Goal: Find specific page/section: Find specific page/section

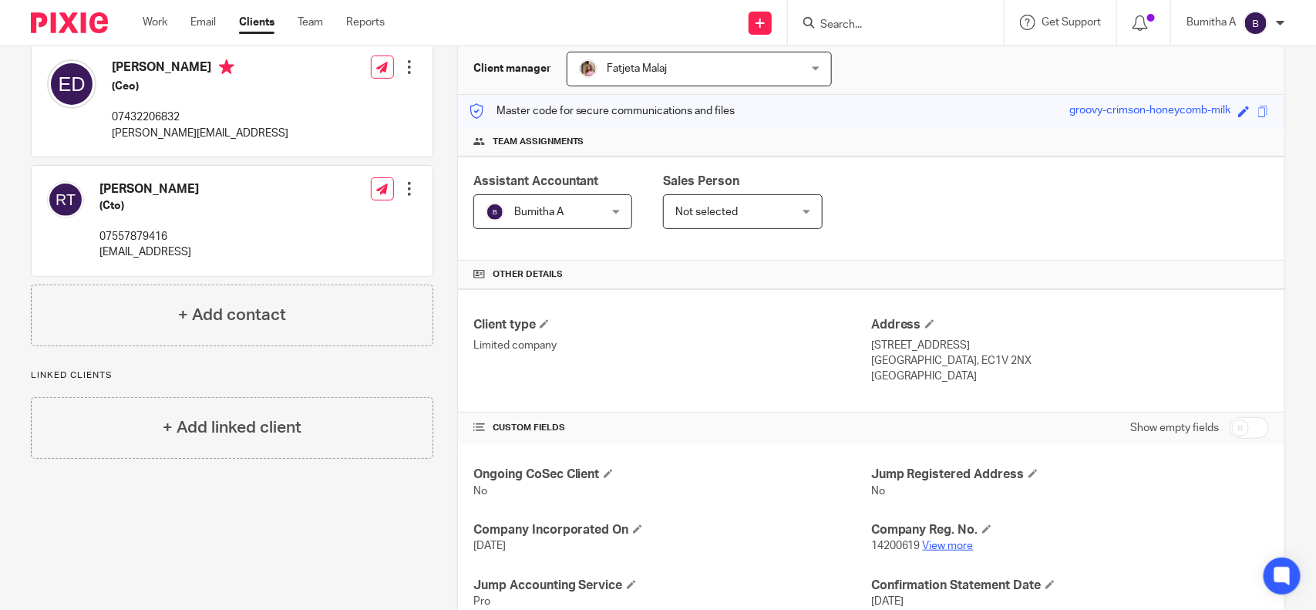
scroll to position [193, 0]
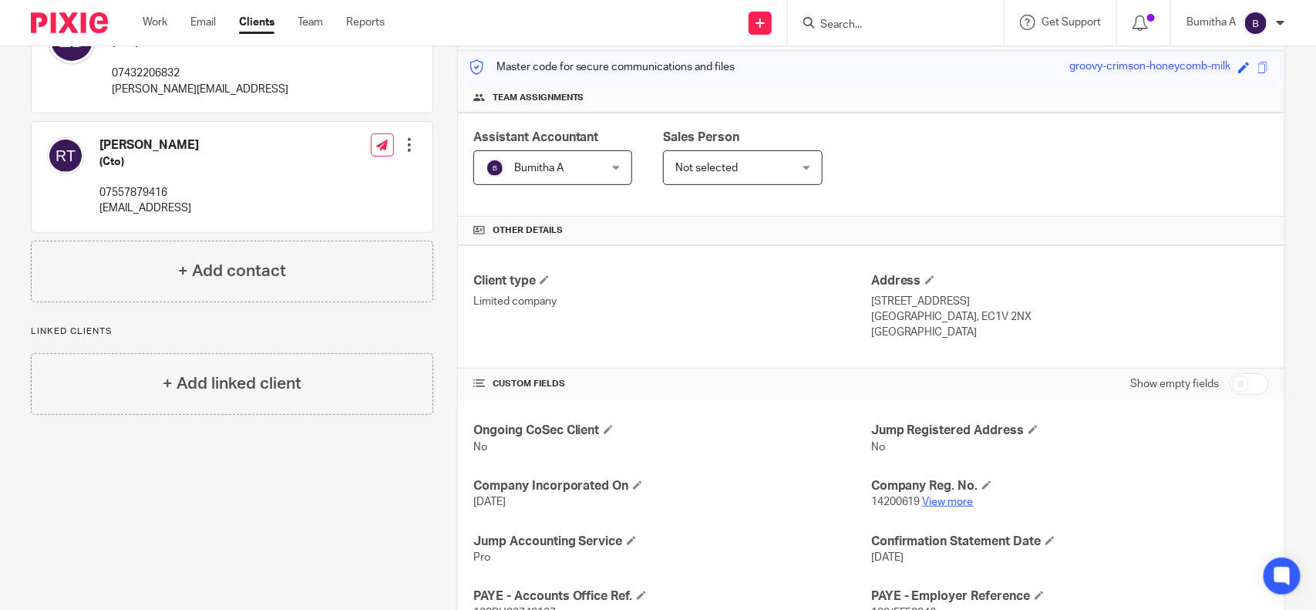
click at [953, 501] on link "View more" at bounding box center [948, 501] width 51 height 11
click at [845, 23] on input "Search" at bounding box center [887, 25] width 139 height 14
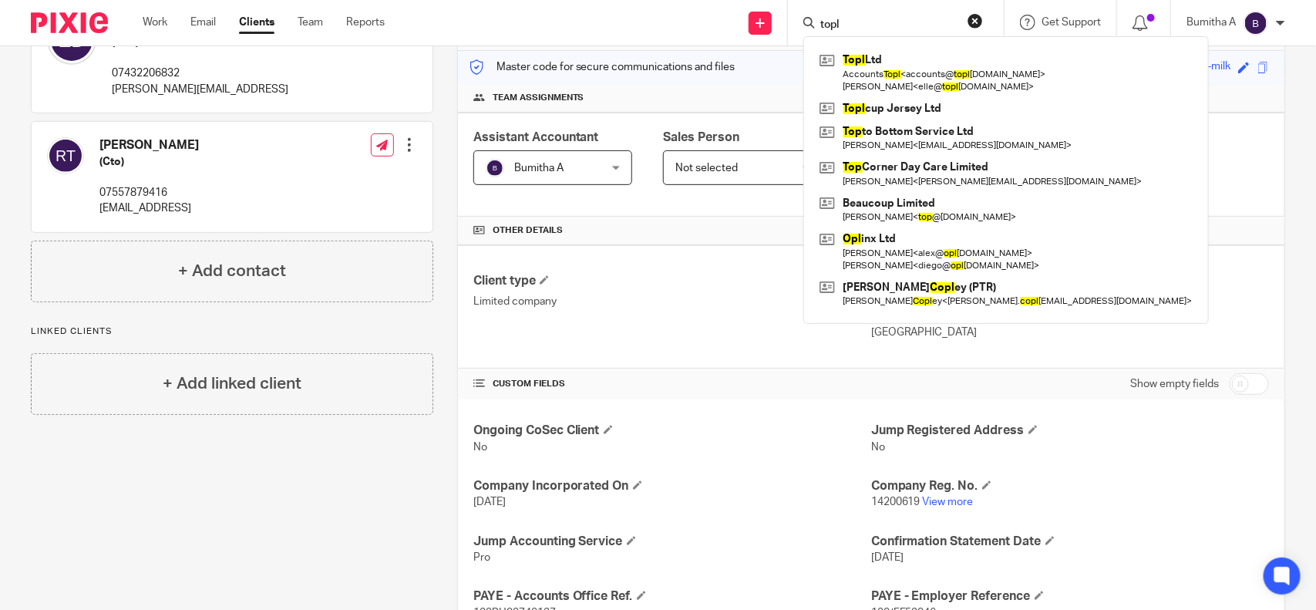
type input "topl"
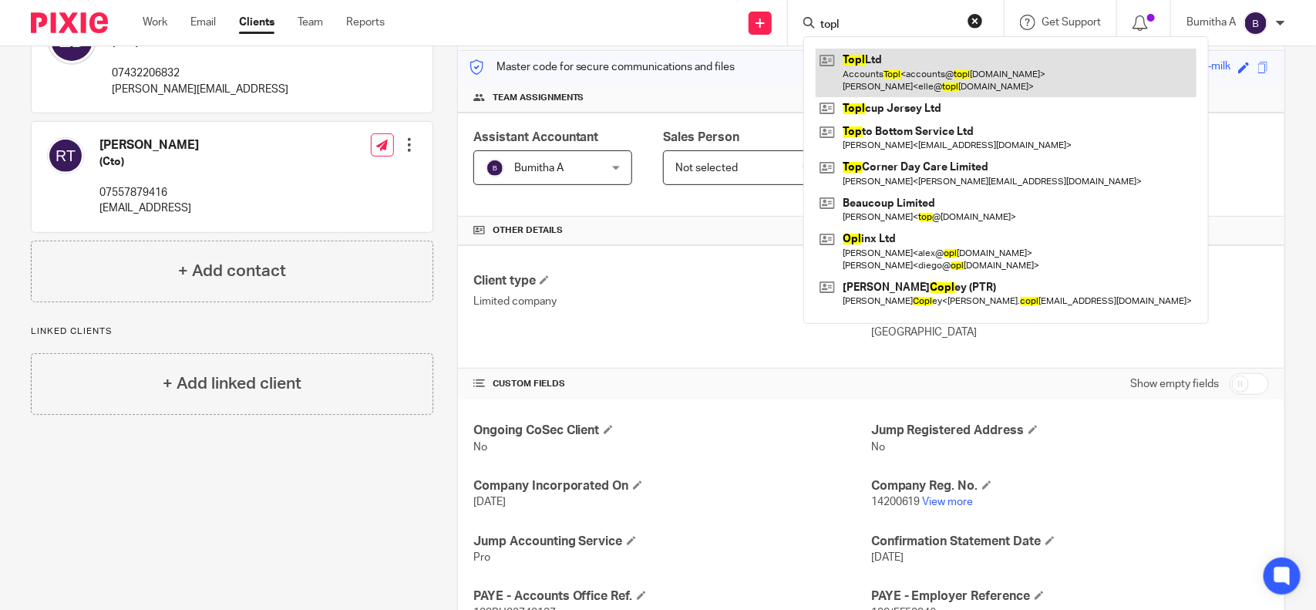
click at [884, 77] on link at bounding box center [1005, 73] width 381 height 48
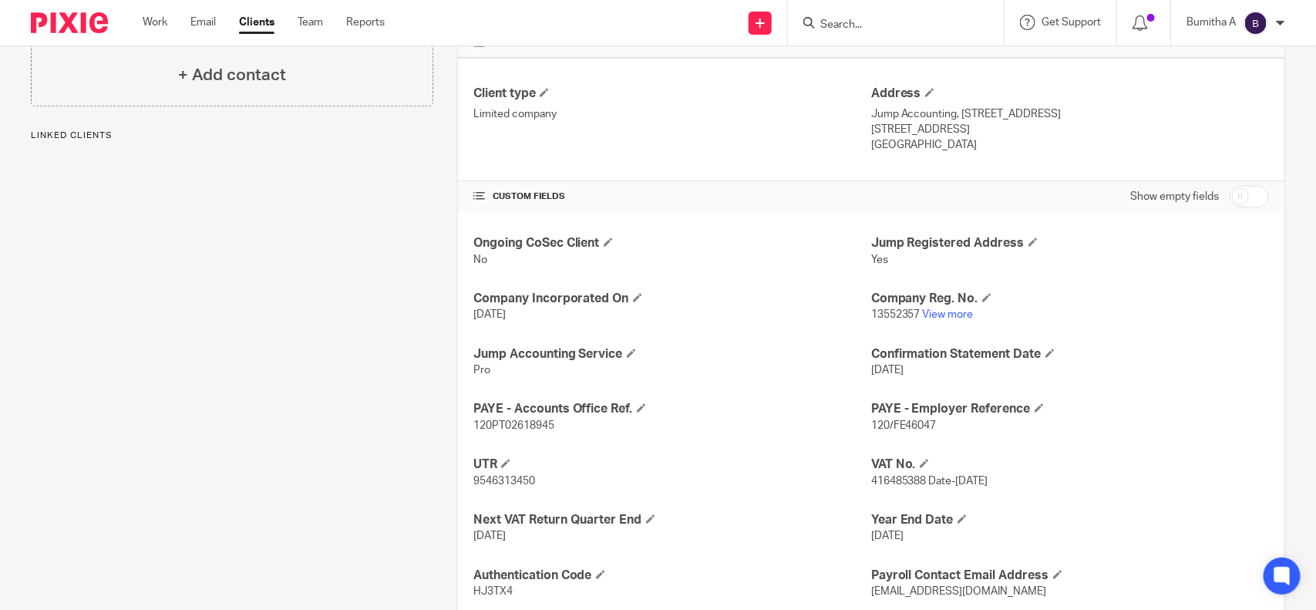
scroll to position [385, 0]
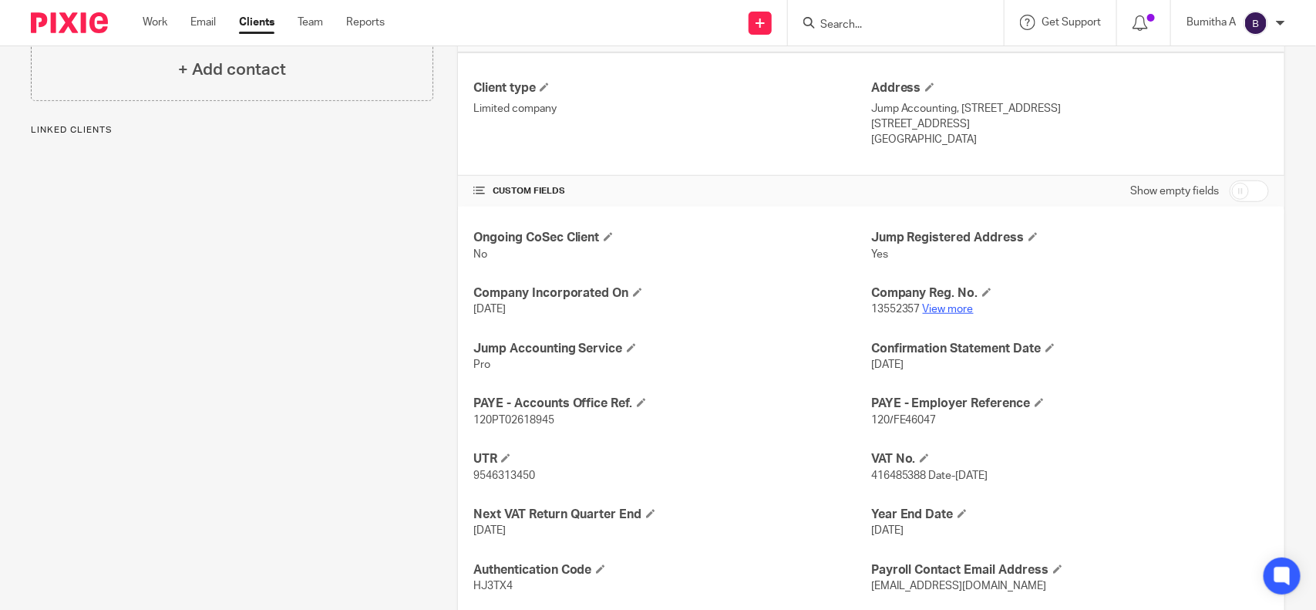
click at [935, 314] on link "View more" at bounding box center [948, 309] width 51 height 11
